Goal: Information Seeking & Learning: Learn about a topic

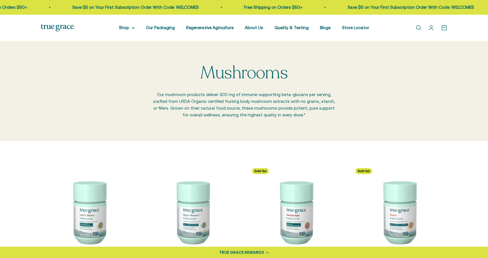
scroll to position [115, 0]
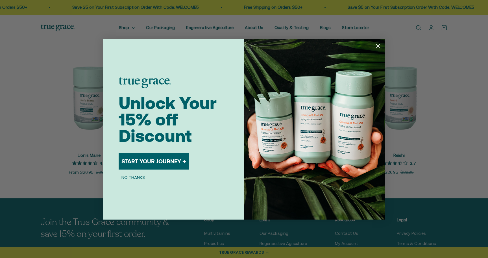
click at [379, 46] on circle "Close dialog" at bounding box center [377, 45] width 9 height 9
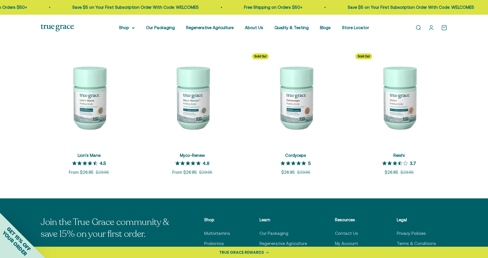
click at [300, 107] on img at bounding box center [295, 97] width 97 height 97
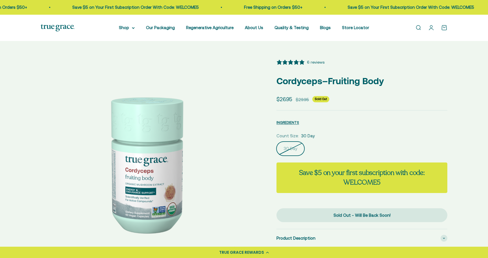
select select "3"
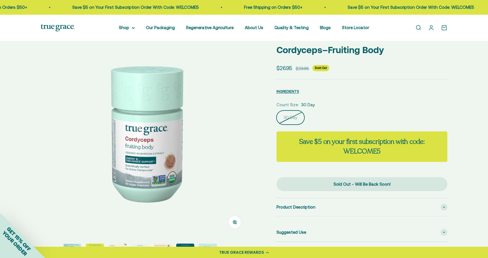
scroll to position [149, 0]
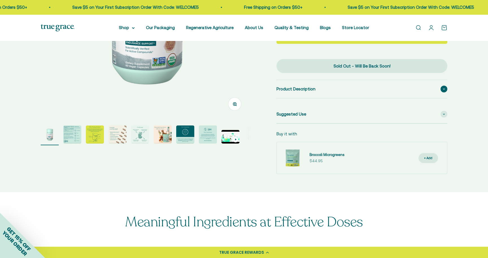
click at [325, 91] on div "Product Description" at bounding box center [361, 89] width 171 height 18
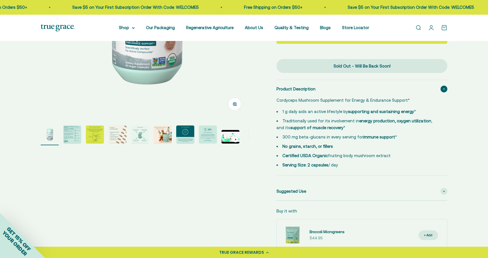
click at [78, 132] on img "Go to item 2" at bounding box center [72, 134] width 18 height 18
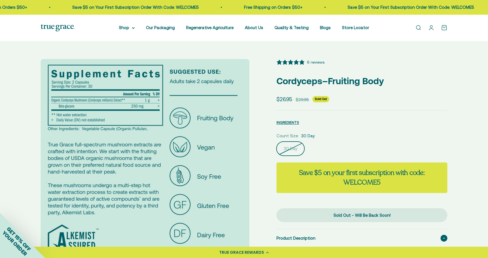
scroll to position [0, 0]
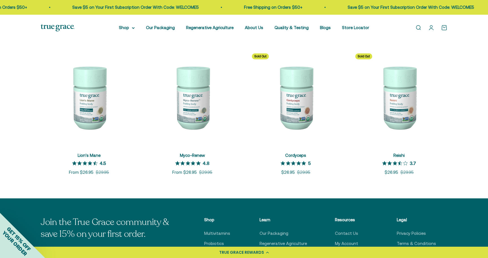
scroll to position [135, 0]
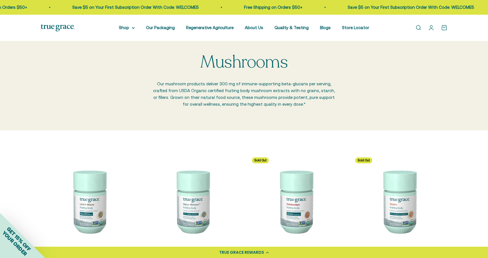
scroll to position [12, 0]
